Goal: Find specific page/section: Find specific page/section

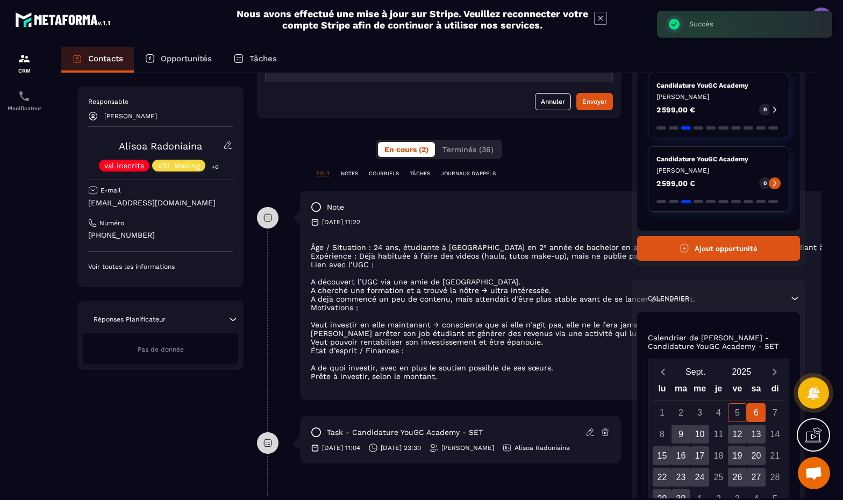
scroll to position [154, 0]
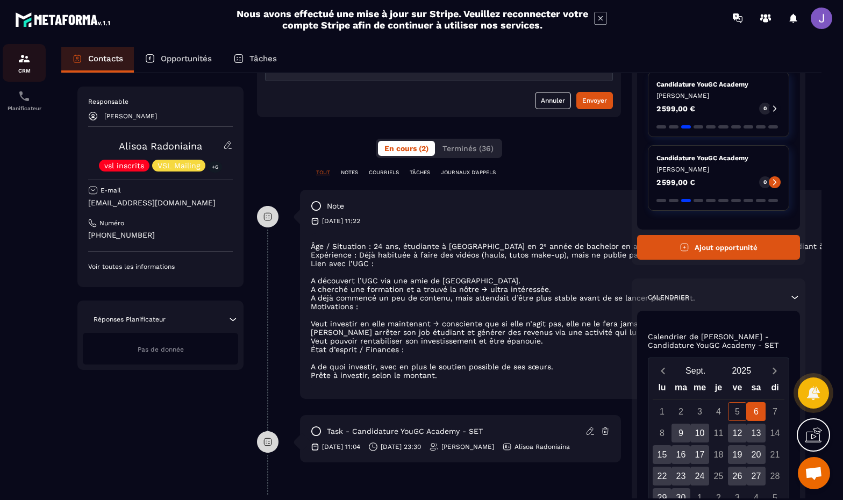
click at [29, 66] on div "CRM" at bounding box center [24, 63] width 43 height 22
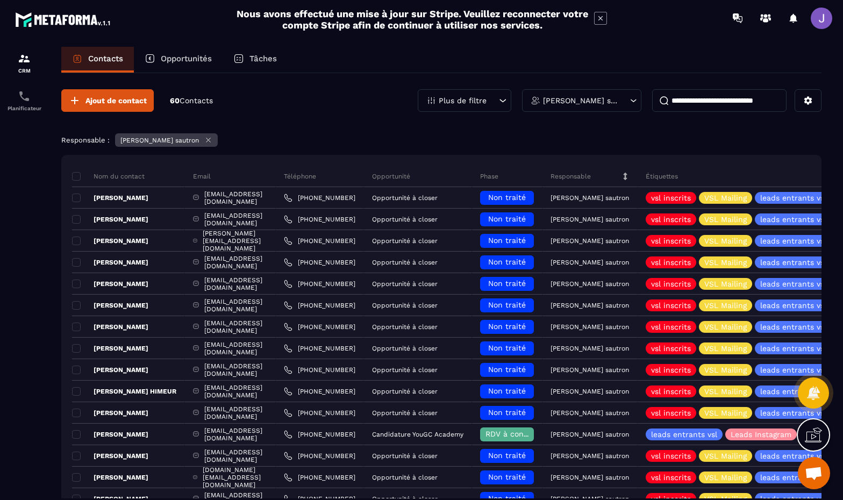
click at [755, 102] on input at bounding box center [719, 100] width 134 height 23
click at [721, 101] on input at bounding box center [719, 100] width 134 height 23
click at [603, 106] on div "[PERSON_NAME] sautron" at bounding box center [581, 100] width 119 height 23
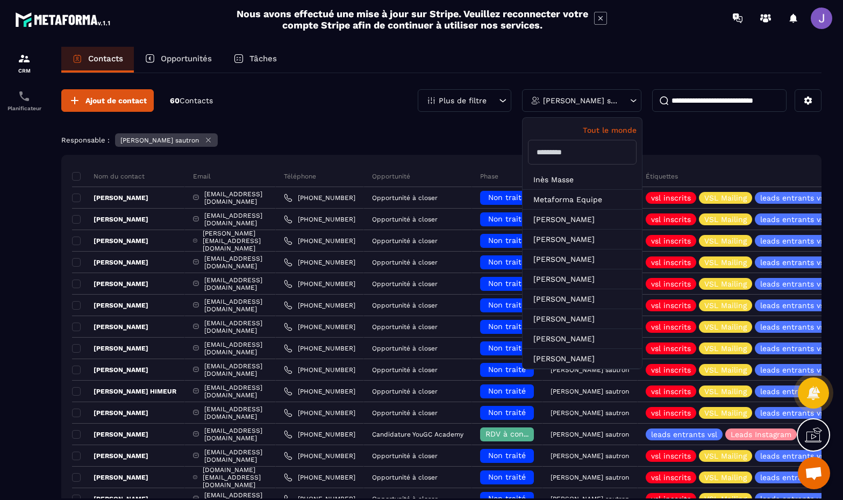
click at [604, 106] on div "[PERSON_NAME] sautron" at bounding box center [581, 100] width 119 height 23
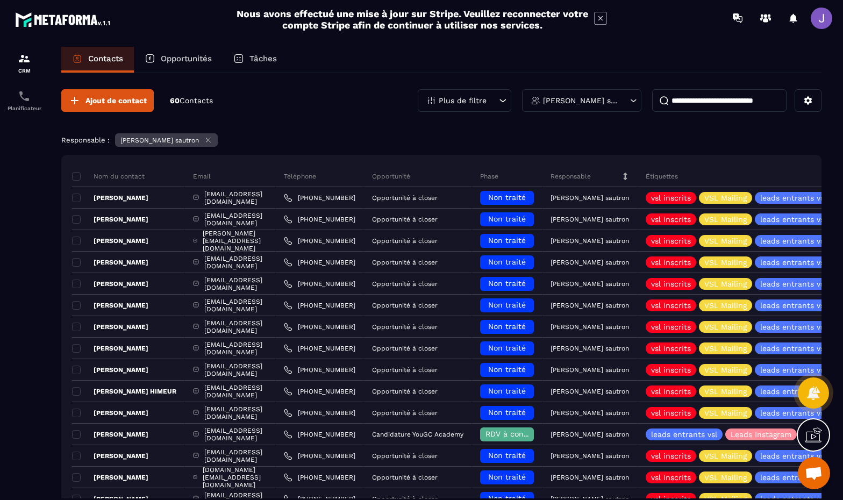
click at [732, 102] on input at bounding box center [719, 100] width 134 height 23
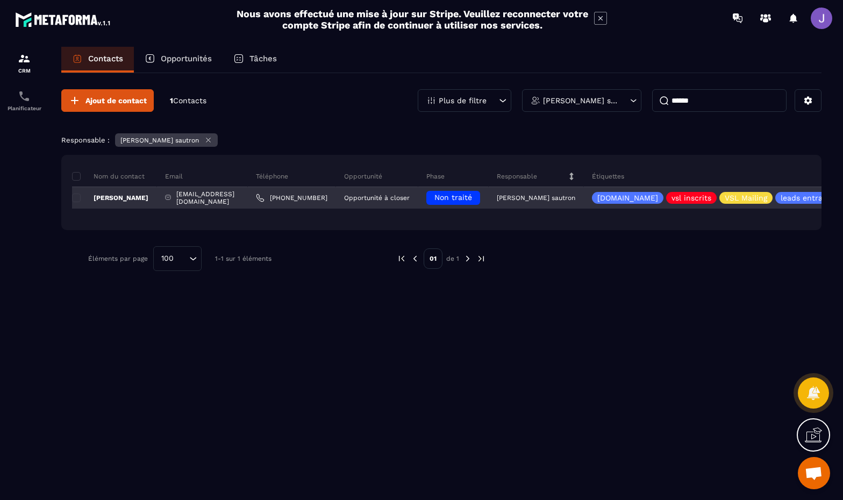
type input "******"
click at [122, 192] on div "[PERSON_NAME]" at bounding box center [114, 198] width 85 height 22
